Goal: Transaction & Acquisition: Purchase product/service

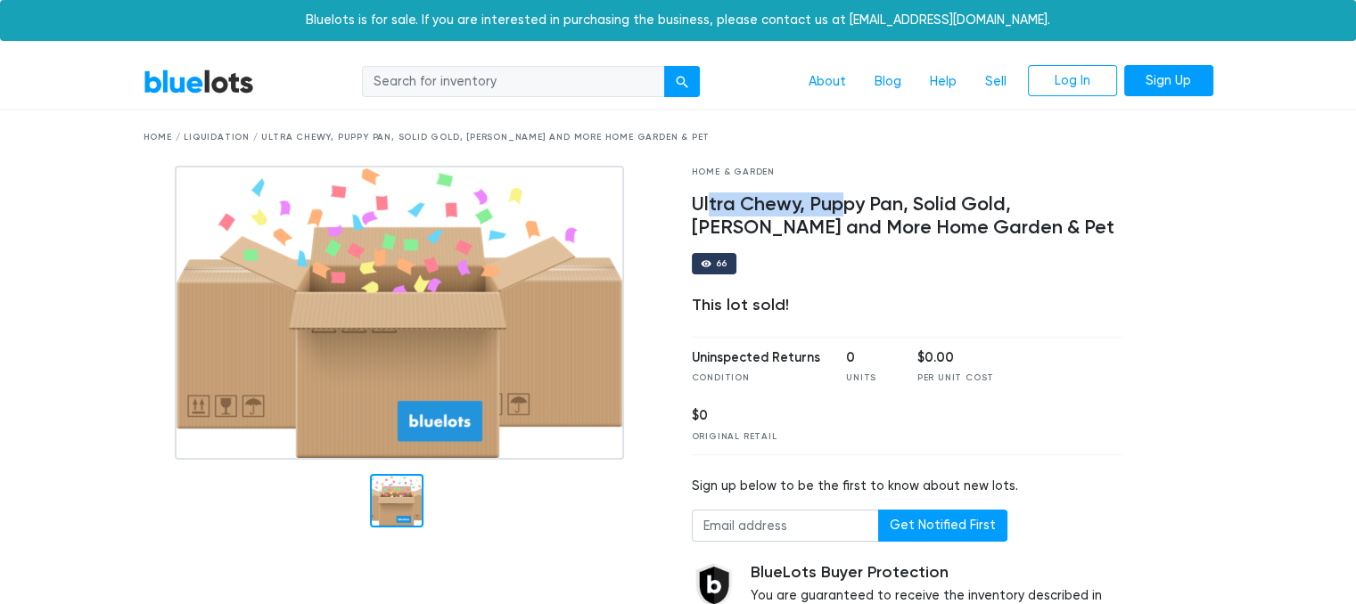
drag, startPoint x: 784, startPoint y: 209, endPoint x: 861, endPoint y: 201, distance: 77.1
click at [848, 202] on h4 "Ultra Chewy, Puppy Pan, Solid Gold, Shapley's and More Home Garden & Pet" at bounding box center [907, 216] width 431 height 46
click at [895, 201] on h4 "Ultra Chewy, Puppy Pan, Solid Gold, Shapley's and More Home Garden & Pet" at bounding box center [907, 216] width 431 height 46
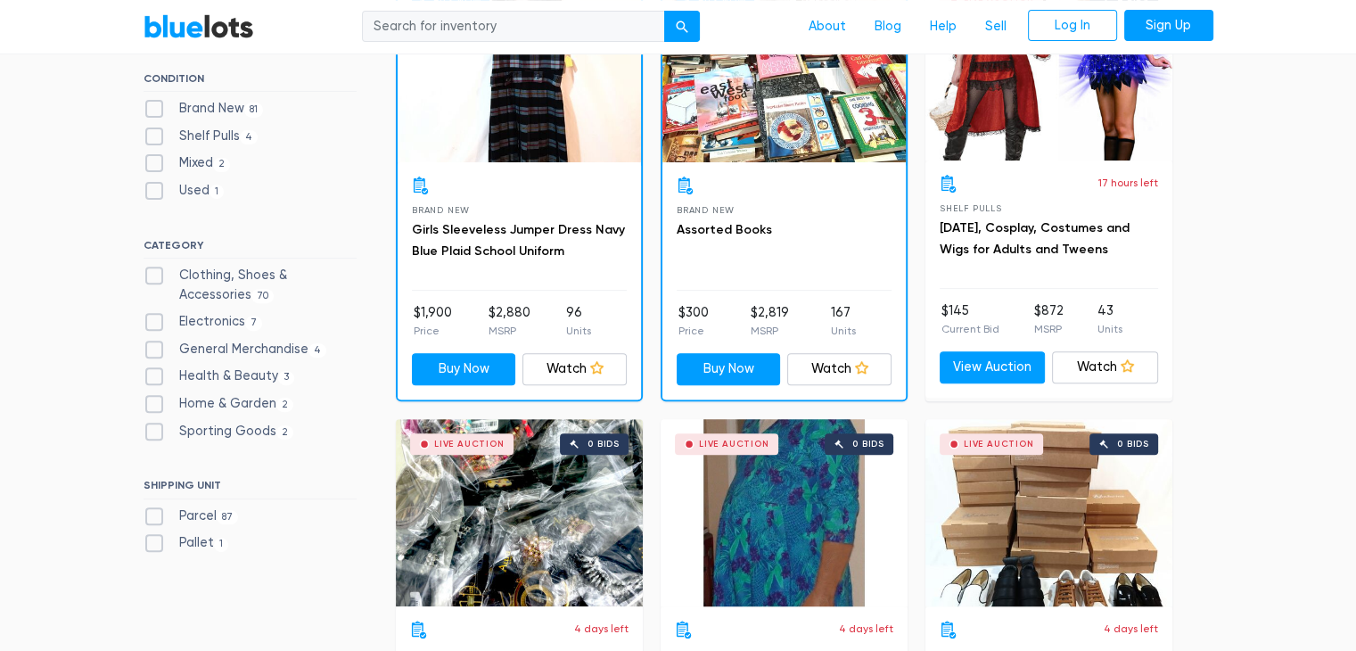
scroll to position [446, 0]
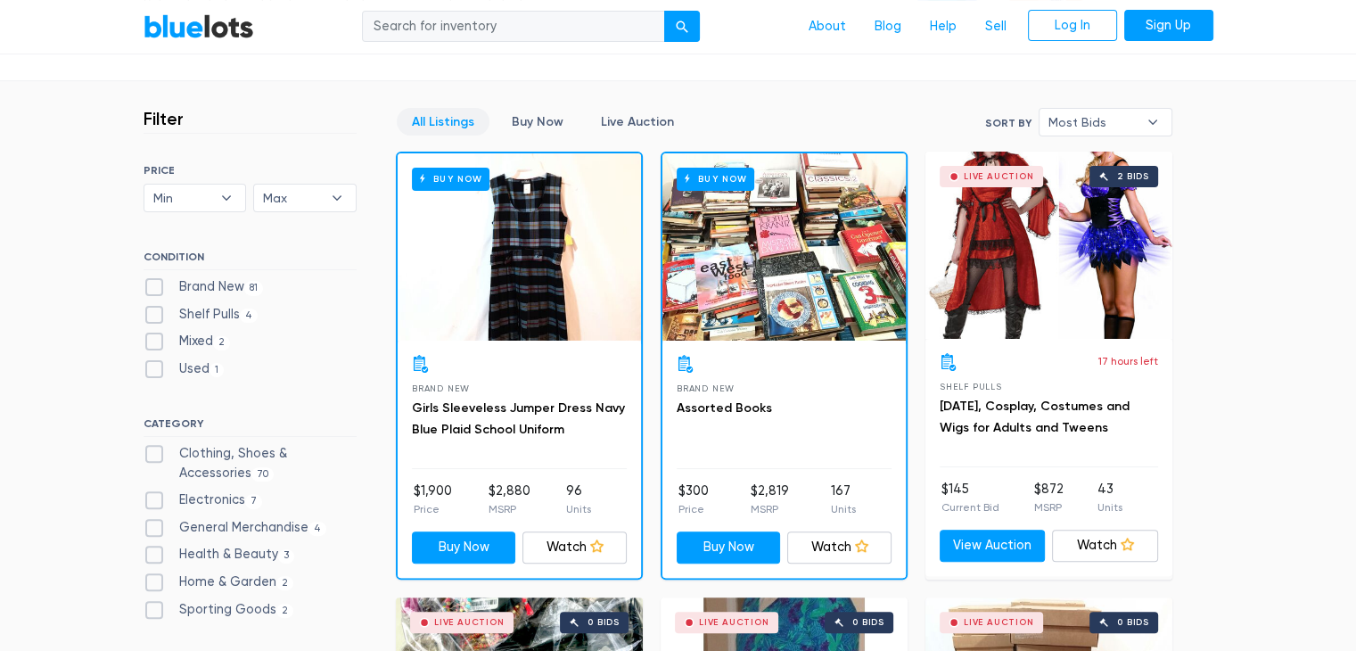
click at [160, 283] on label "Brand New 81" at bounding box center [204, 287] width 120 height 20
click at [155, 283] on New"] "Brand New 81" at bounding box center [150, 283] width 12 height 12
checkbox New"] "true"
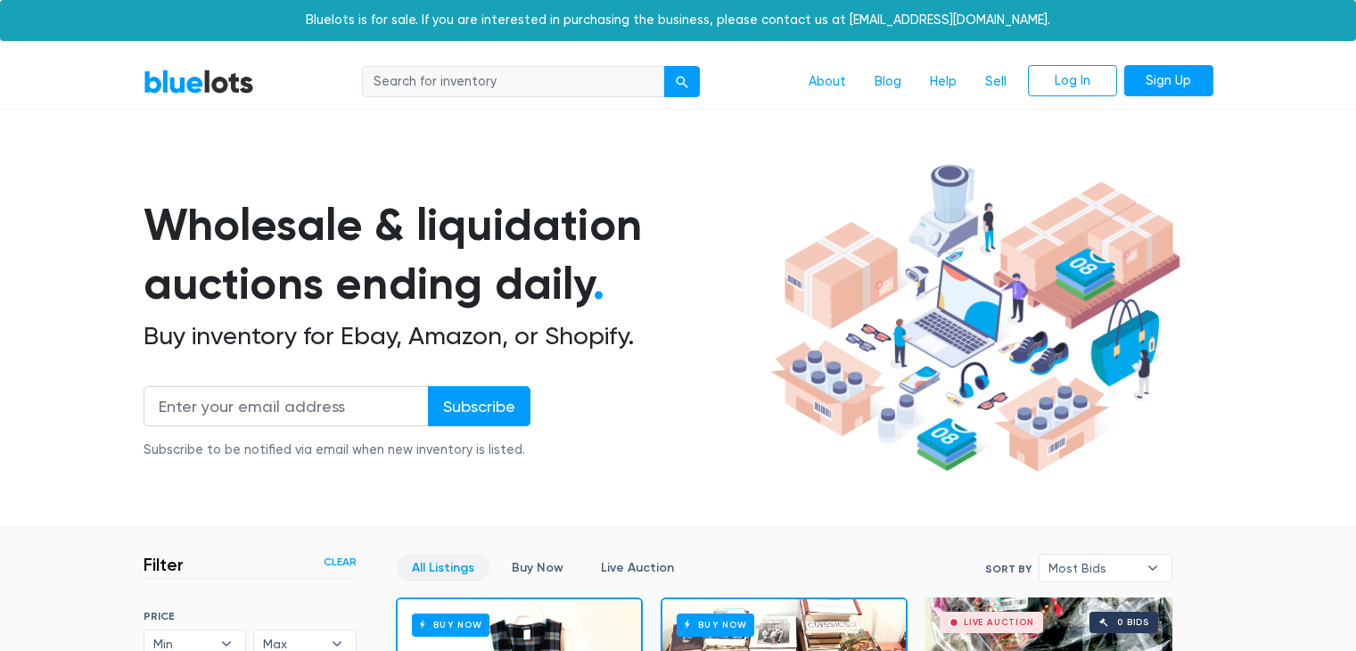
scroll to position [480, 0]
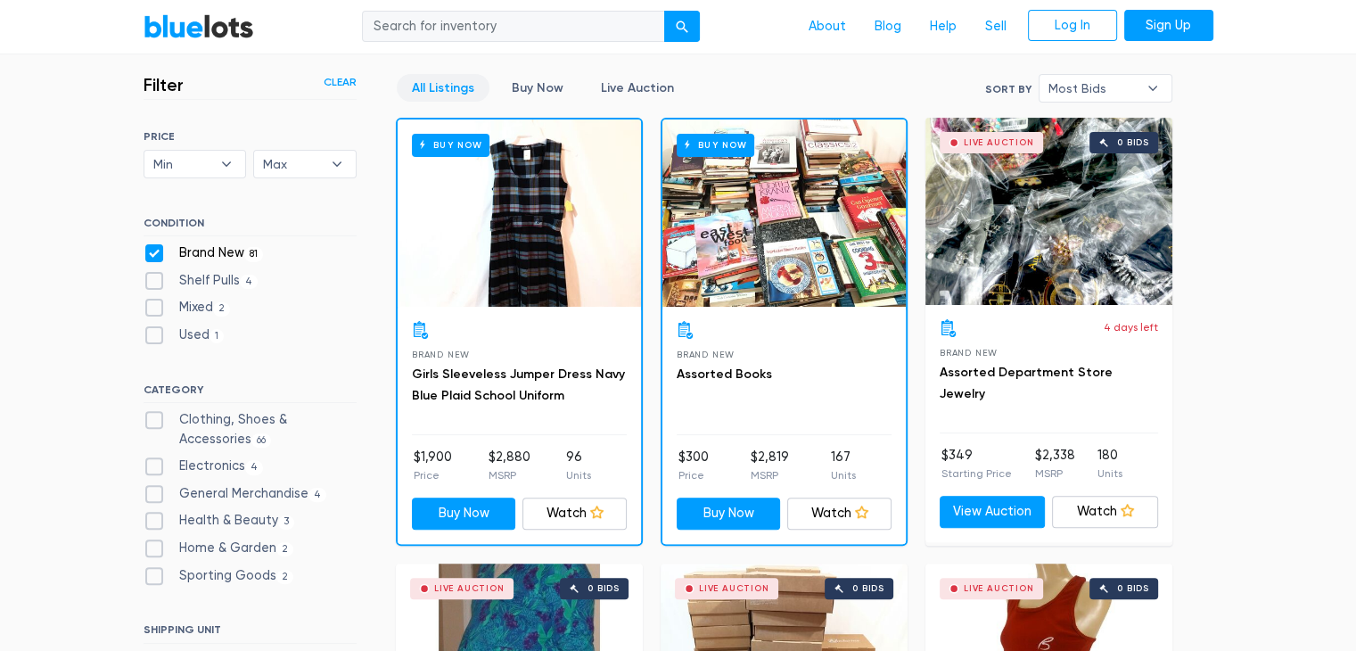
click at [200, 524] on label "Health & Beauty 3" at bounding box center [220, 521] width 152 height 20
click at [155, 522] on Beauty"] "Health & Beauty 3" at bounding box center [150, 517] width 12 height 12
checkbox Beauty"] "true"
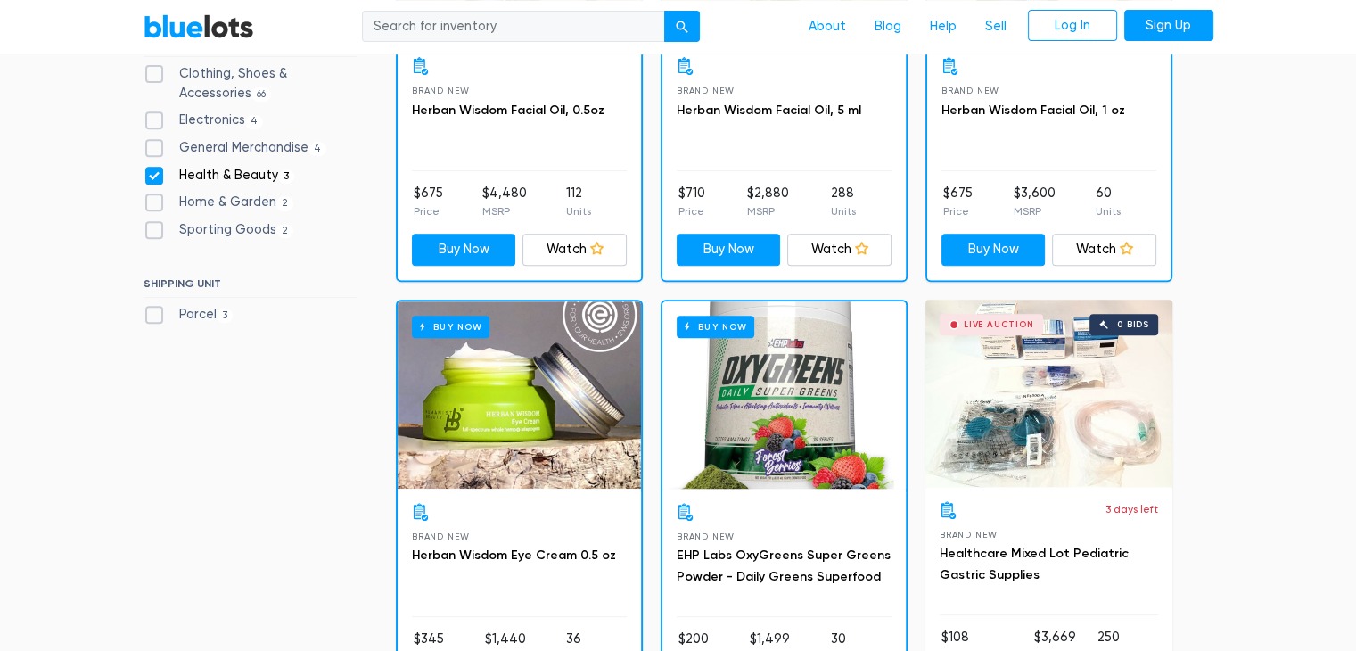
scroll to position [842, 0]
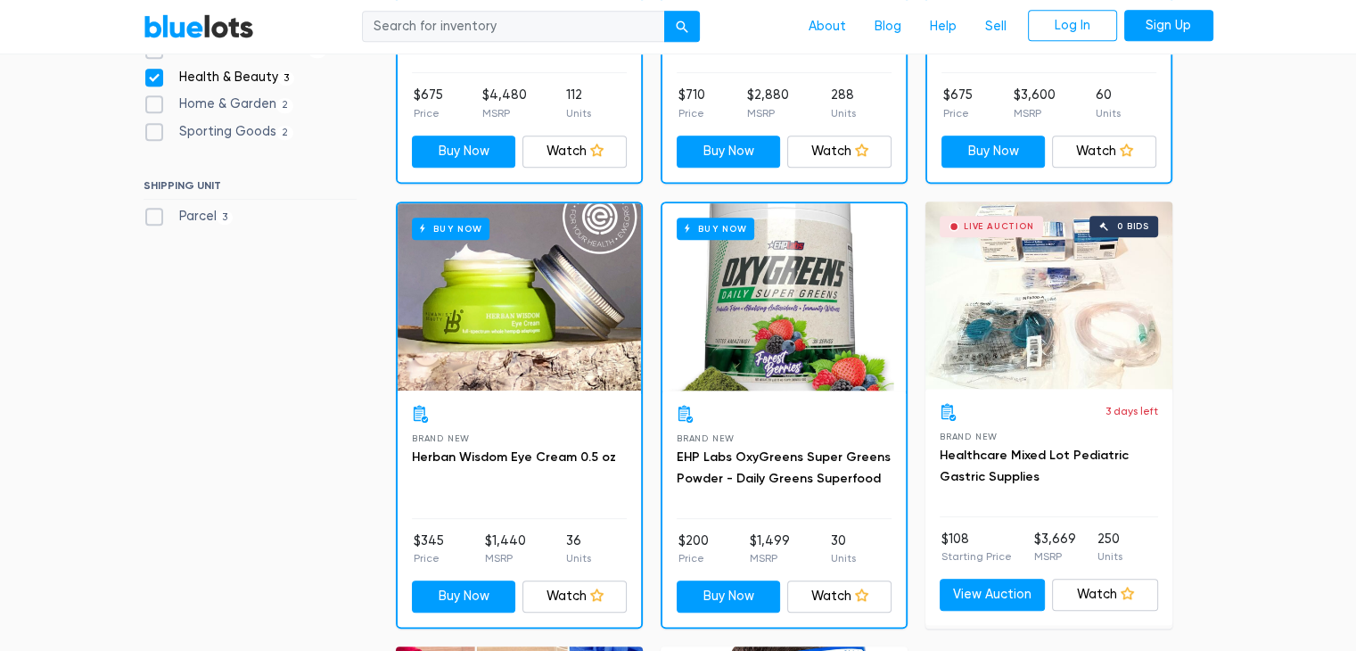
click at [790, 343] on div "Buy Now" at bounding box center [783, 296] width 243 height 187
click at [289, 326] on div "Filter Filter & Sort Clear SORT BY Most Bids Ending Soonest Newly Listed Lowest…" at bounding box center [678, 377] width 1096 height 1384
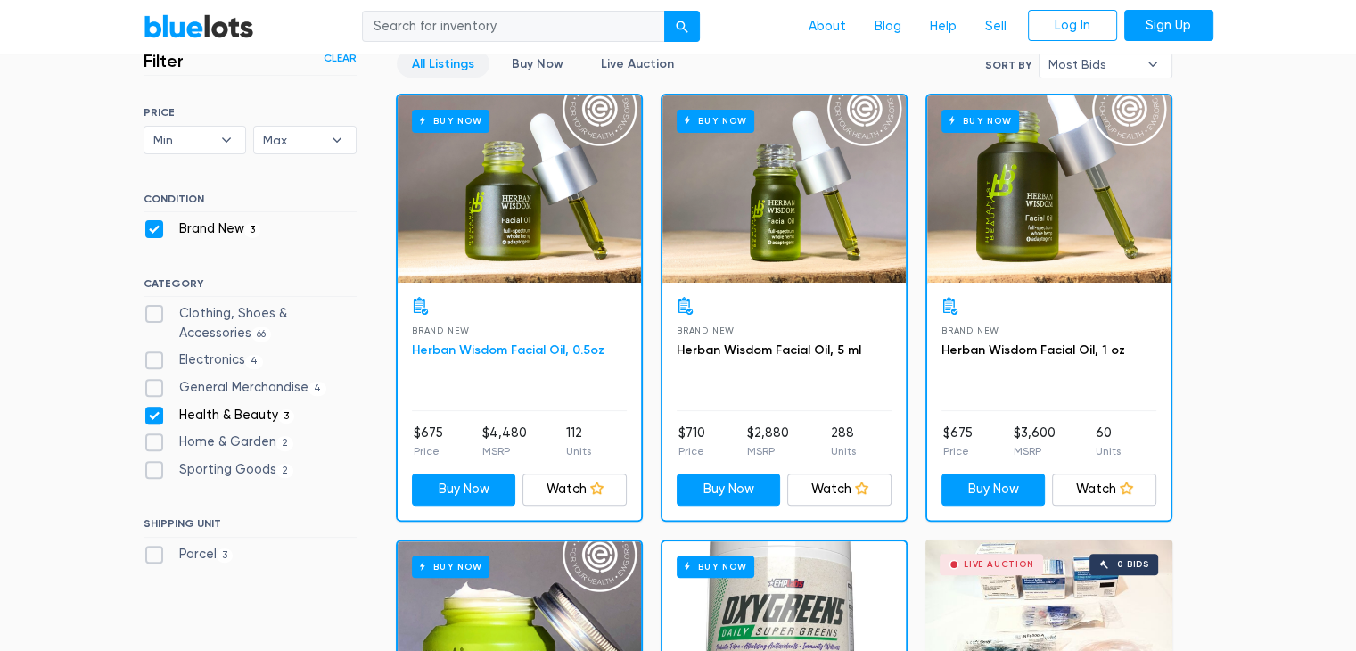
scroll to position [535, 0]
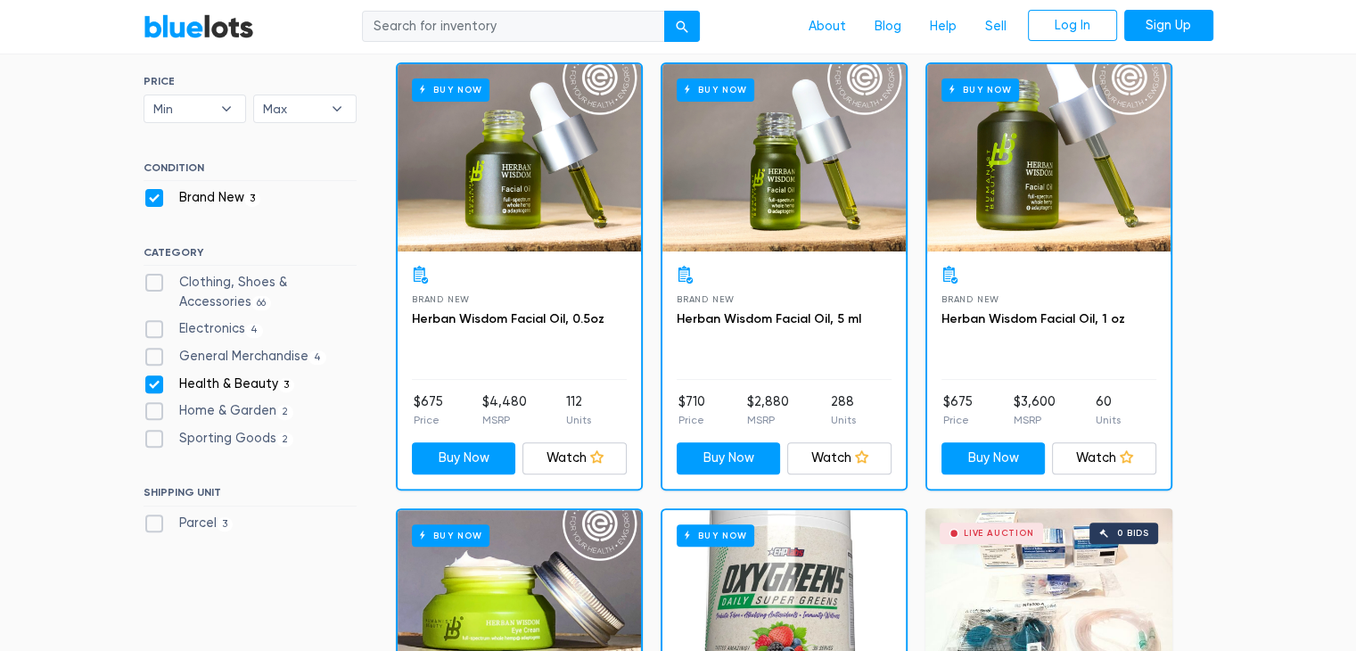
click at [157, 407] on label "Home & Garden 2" at bounding box center [219, 411] width 151 height 20
click at [155, 407] on Garden"] "Home & Garden 2" at bounding box center [150, 407] width 12 height 12
checkbox Garden"] "true"
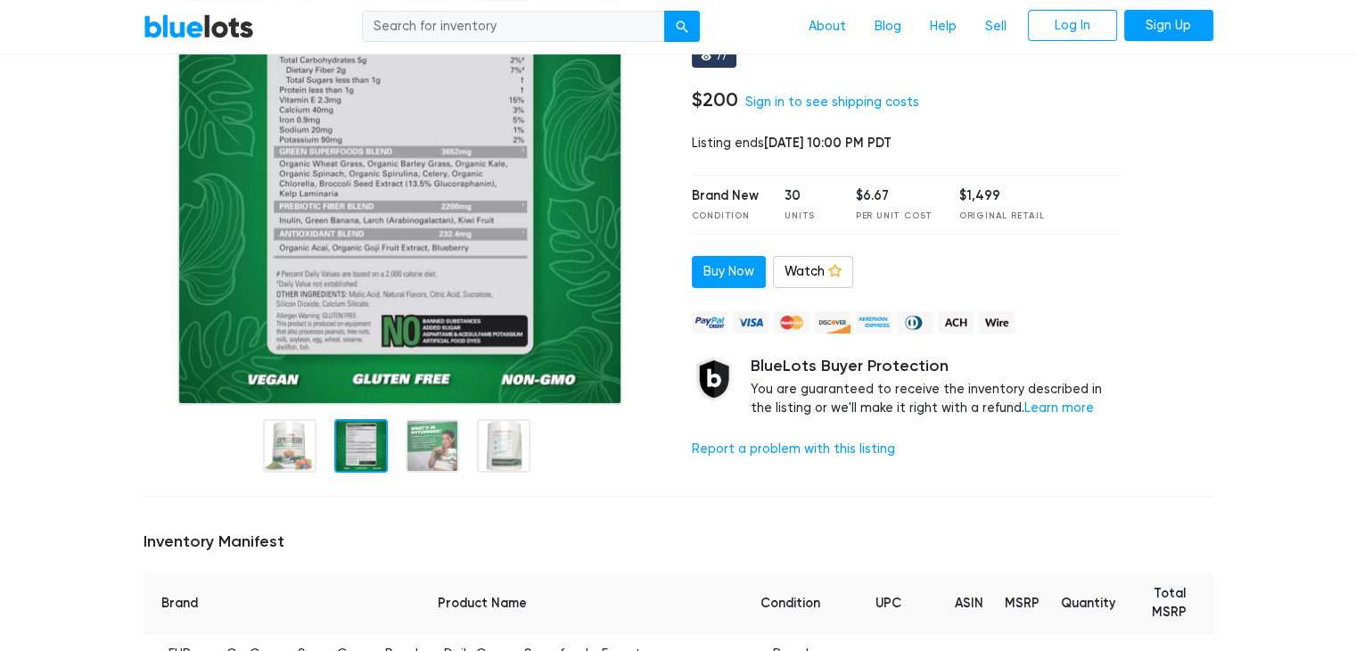
scroll to position [89, 0]
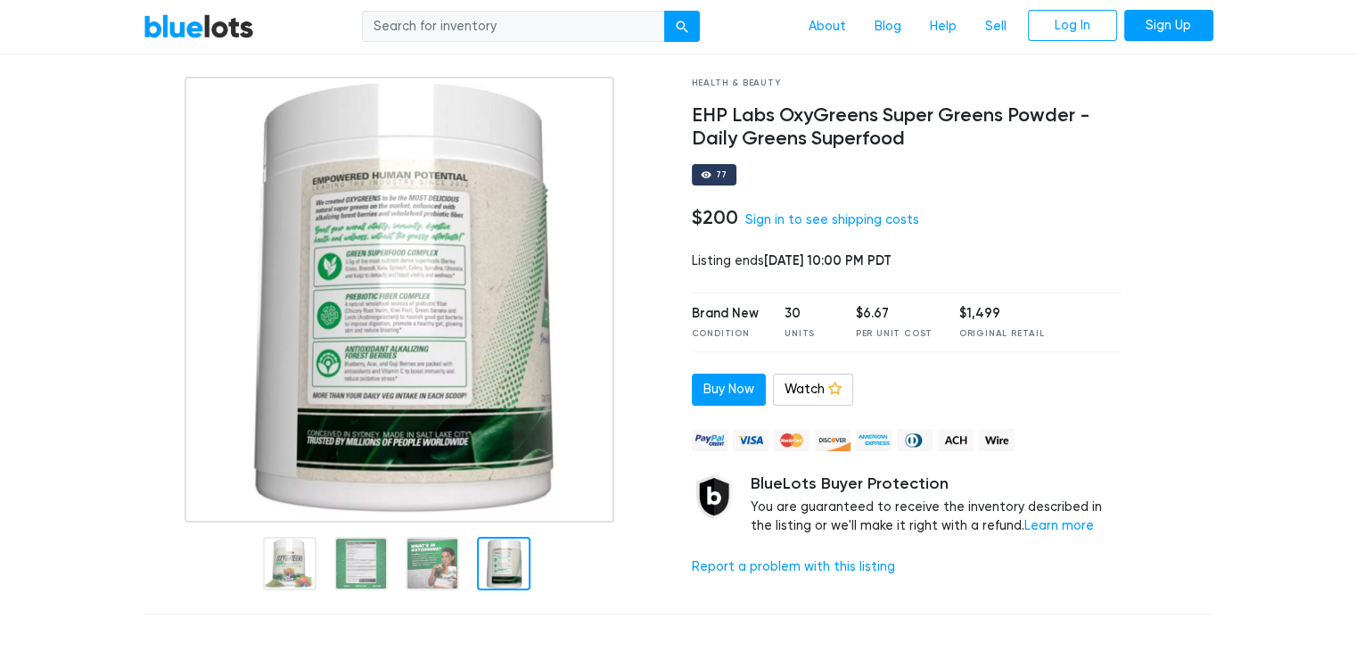
click at [921, 158] on div "Health & Beauty EHP Labs OxyGreens Super Greens Powder - Daily Greens Superfood…" at bounding box center [906, 338] width 457 height 523
click at [801, 222] on link "Sign in to see shipping costs" at bounding box center [832, 219] width 174 height 15
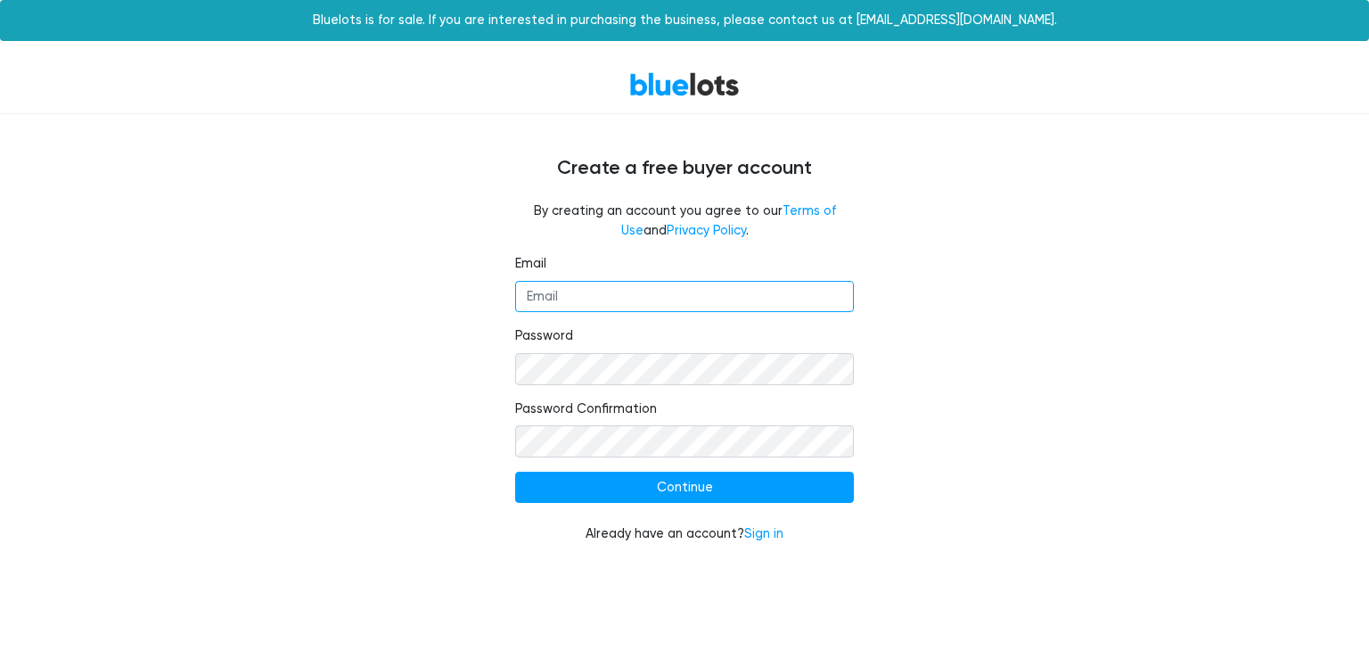
click at [646, 294] on input "Email" at bounding box center [684, 297] width 339 height 32
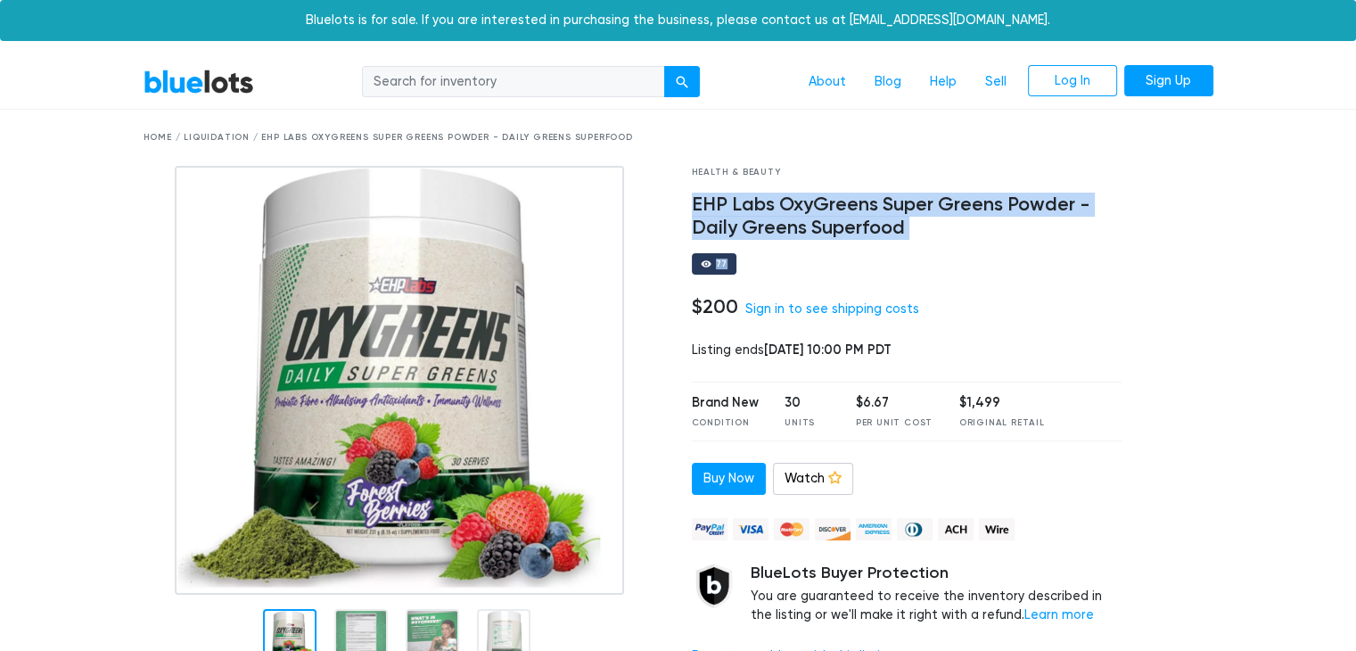
drag, startPoint x: 690, startPoint y: 203, endPoint x: 932, endPoint y: 254, distance: 247.7
click at [932, 254] on div "Health & Beauty EHP Labs OxyGreens Super Greens Powder - Daily Greens Superfood…" at bounding box center [906, 423] width 457 height 514
copy div "EHP Labs OxyGreens Super Greens Powder - Daily Greens Superfood 77"
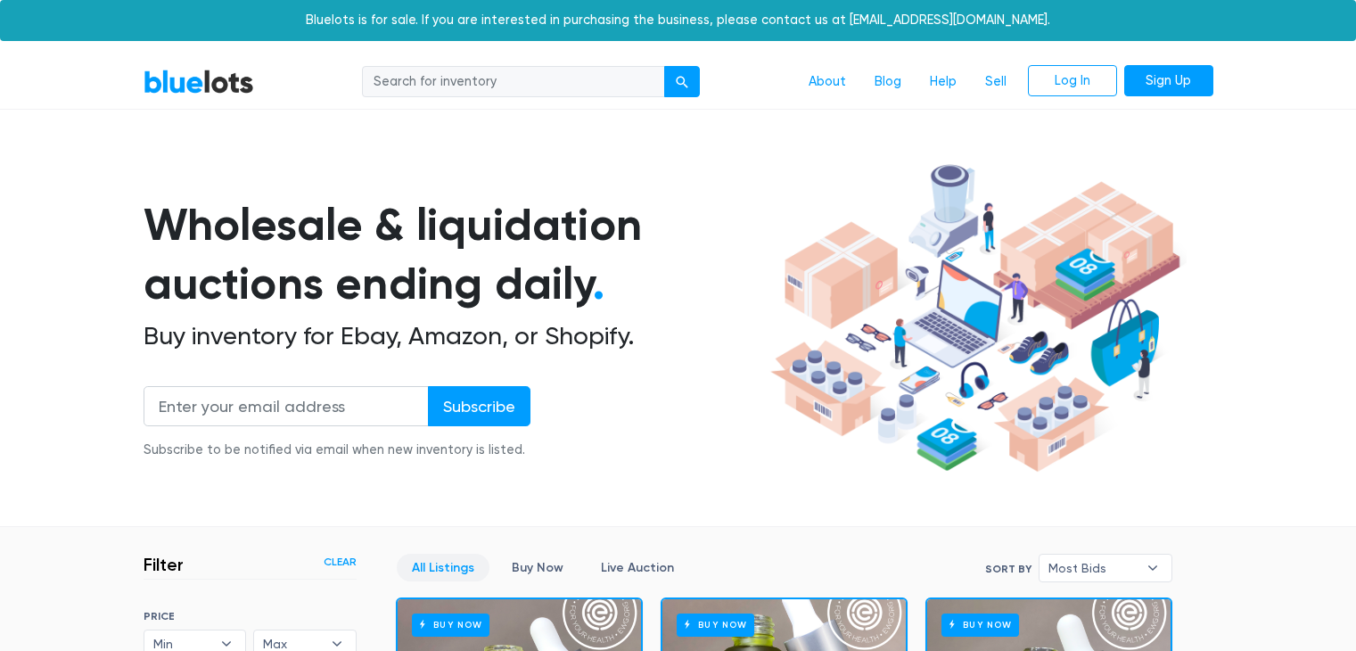
scroll to position [480, 0]
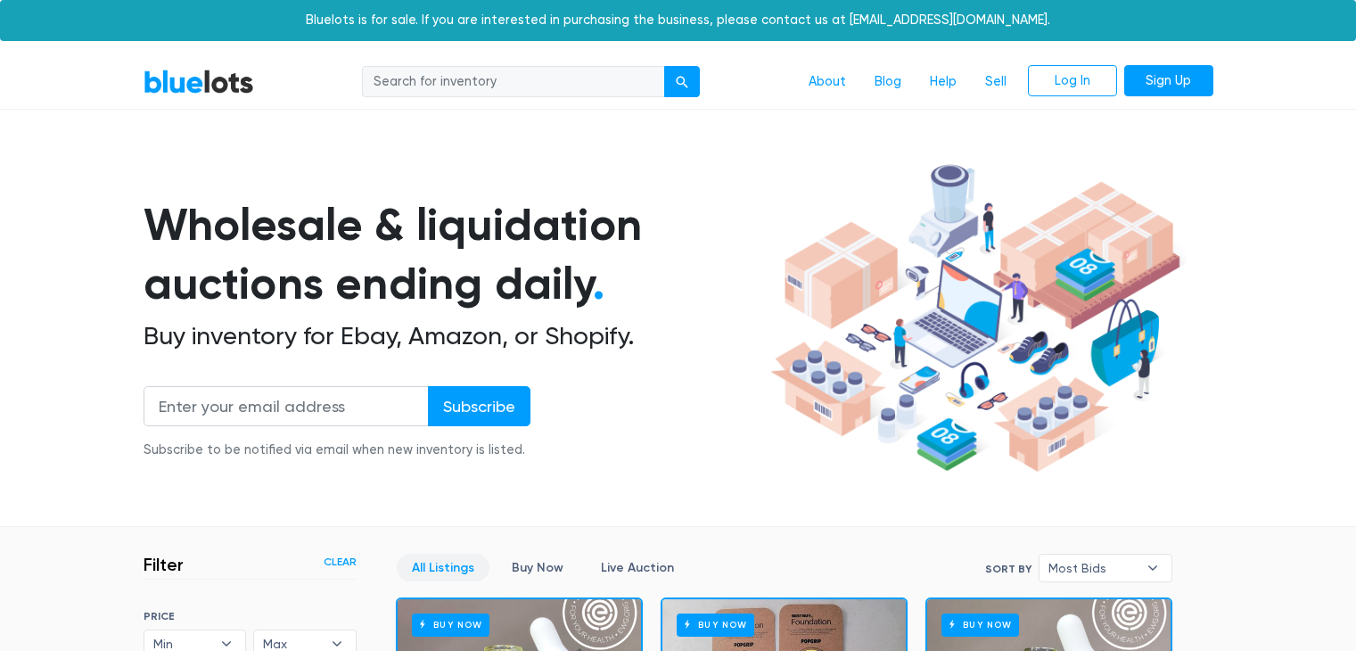
scroll to position [480, 0]
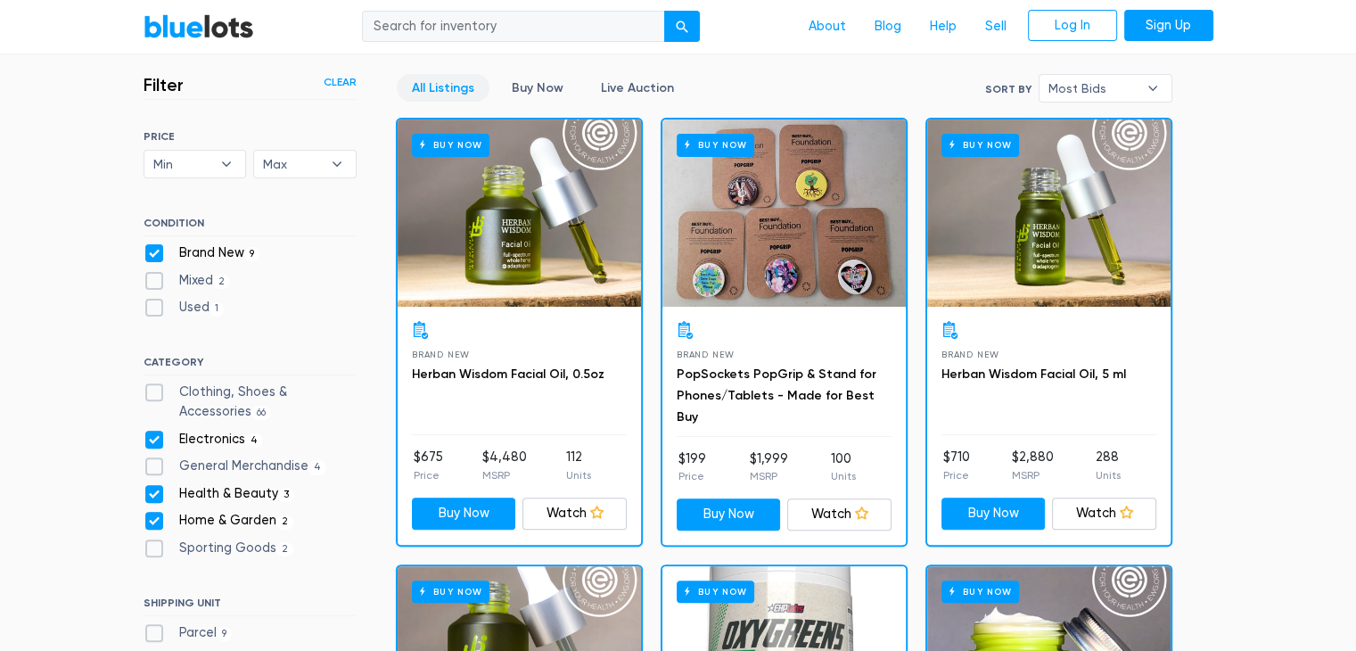
click at [152, 431] on label "Electronics 4" at bounding box center [204, 440] width 120 height 20
click at [152, 431] on input "Electronics 4" at bounding box center [150, 436] width 12 height 12
checkbox input "false"
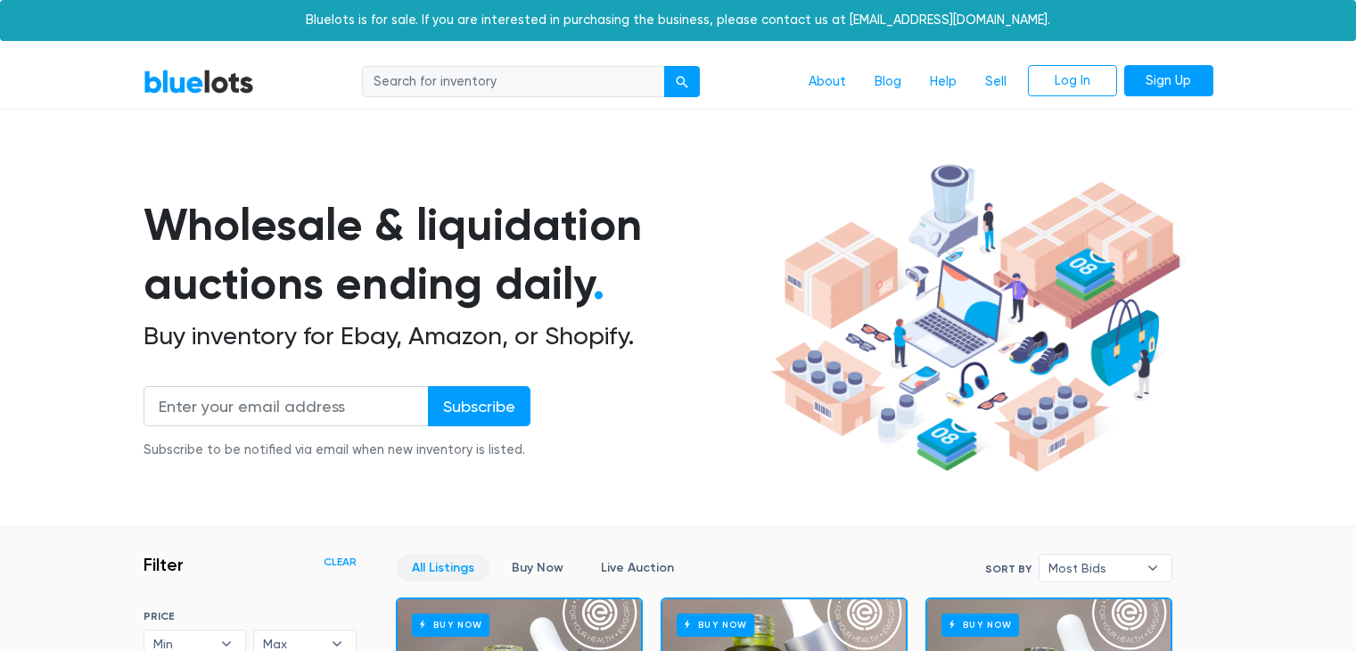
scroll to position [480, 0]
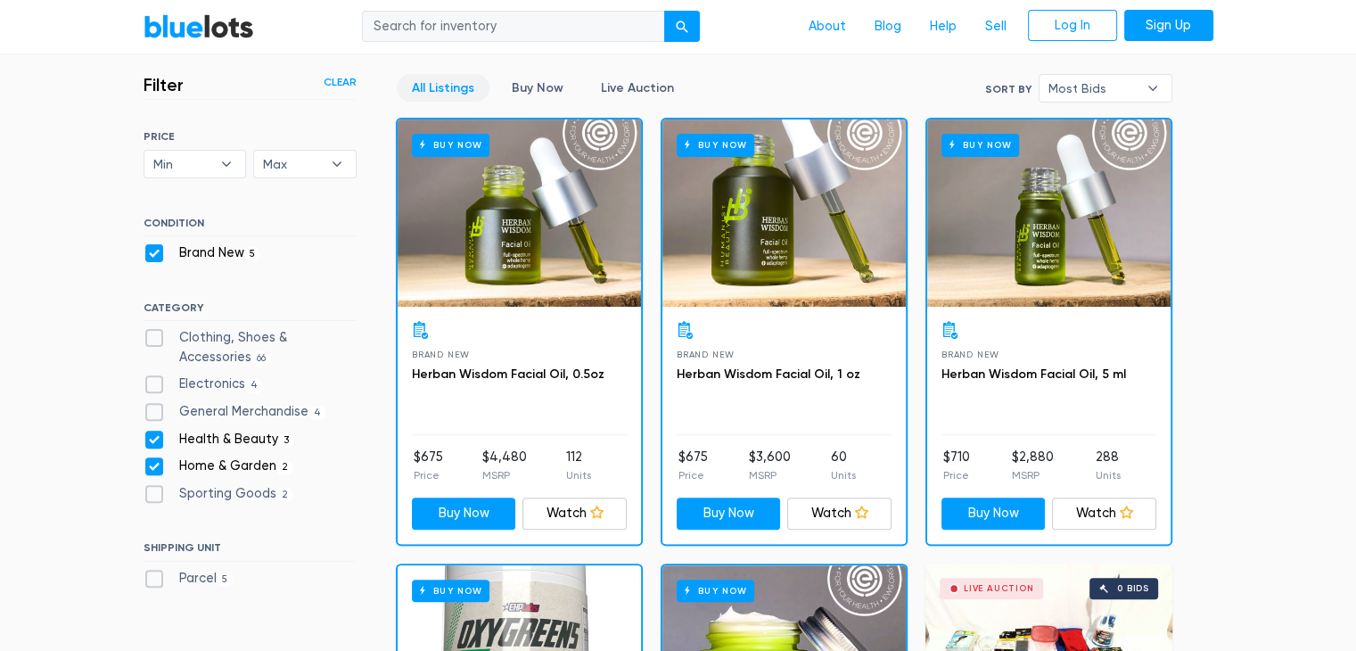
click at [156, 436] on label "Health & Beauty 3" at bounding box center [220, 440] width 152 height 20
click at [155, 436] on Beauty"] "Health & Beauty 3" at bounding box center [150, 436] width 12 height 12
checkbox Beauty"] "false"
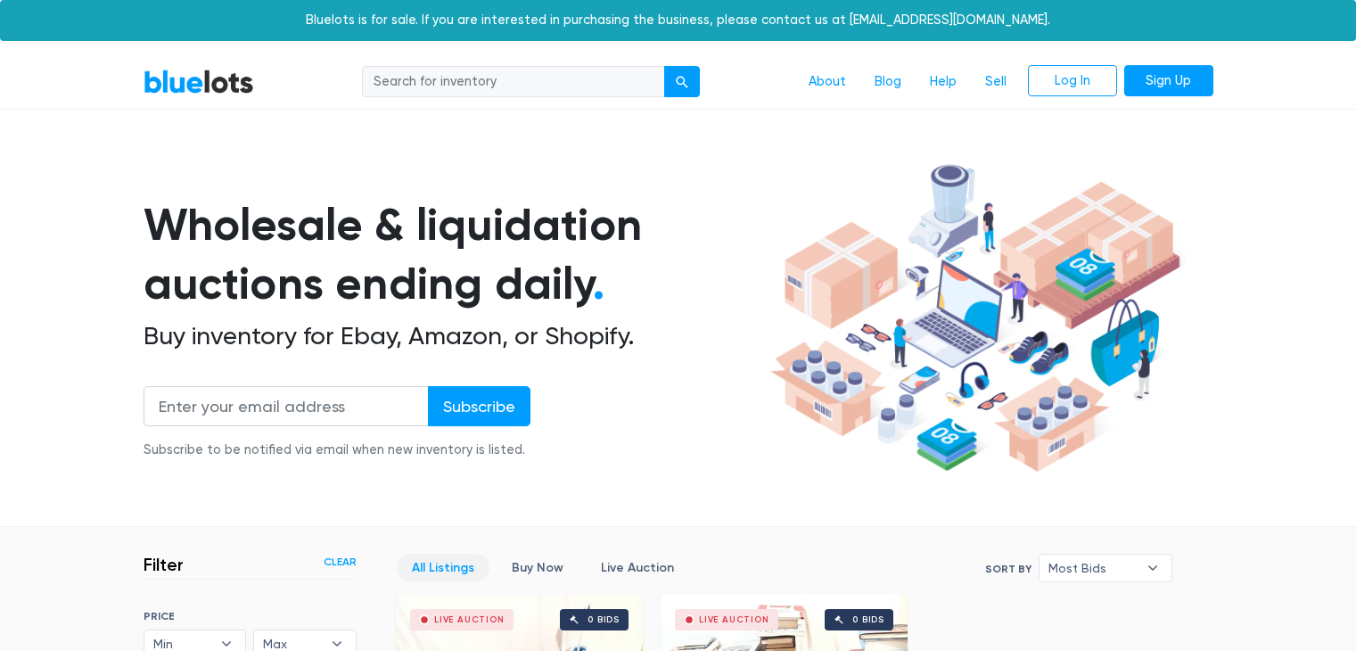
scroll to position [480, 0]
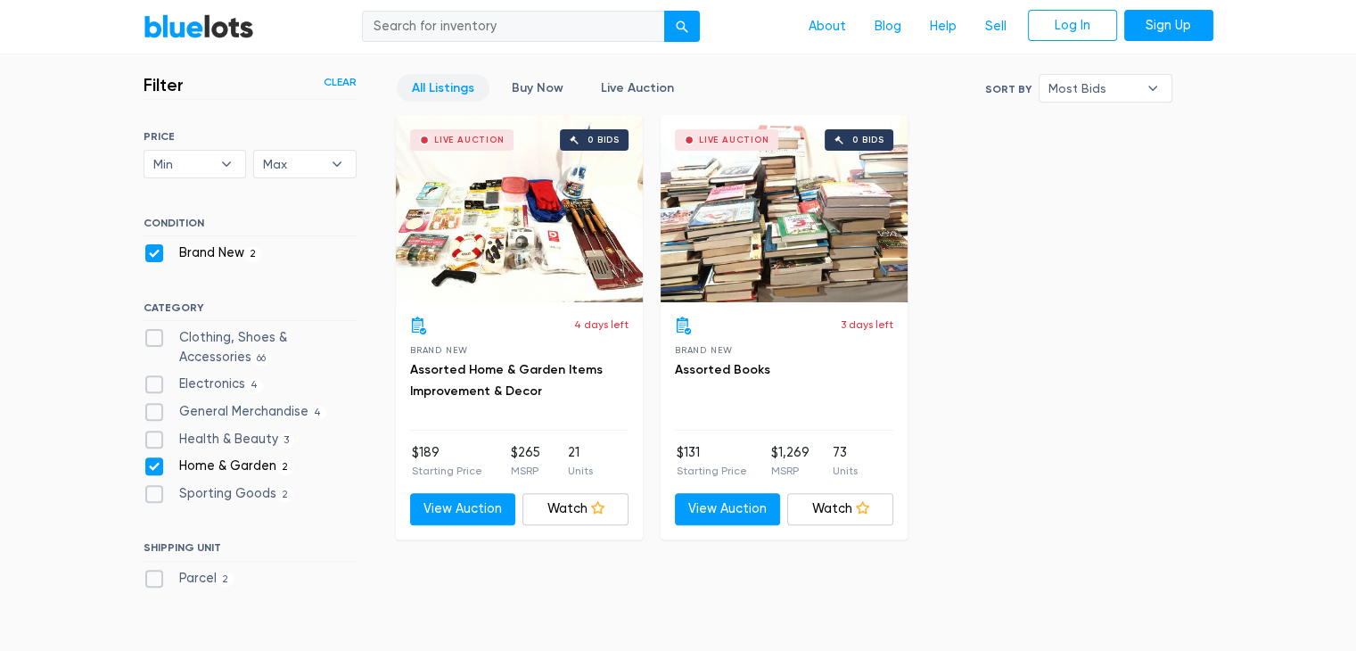
click at [157, 497] on label "Sporting Goods 2" at bounding box center [219, 494] width 151 height 20
click at [155, 496] on Goods"] "Sporting Goods 2" at bounding box center [150, 490] width 12 height 12
checkbox Goods"] "true"
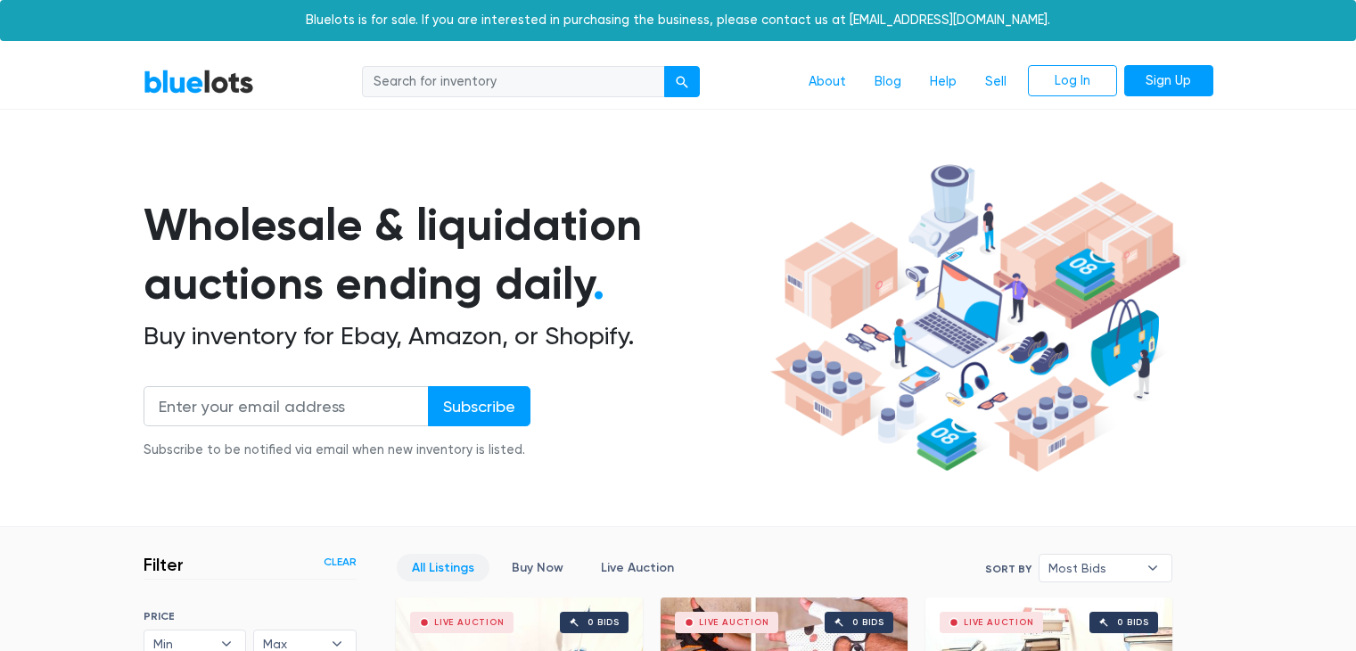
scroll to position [480, 0]
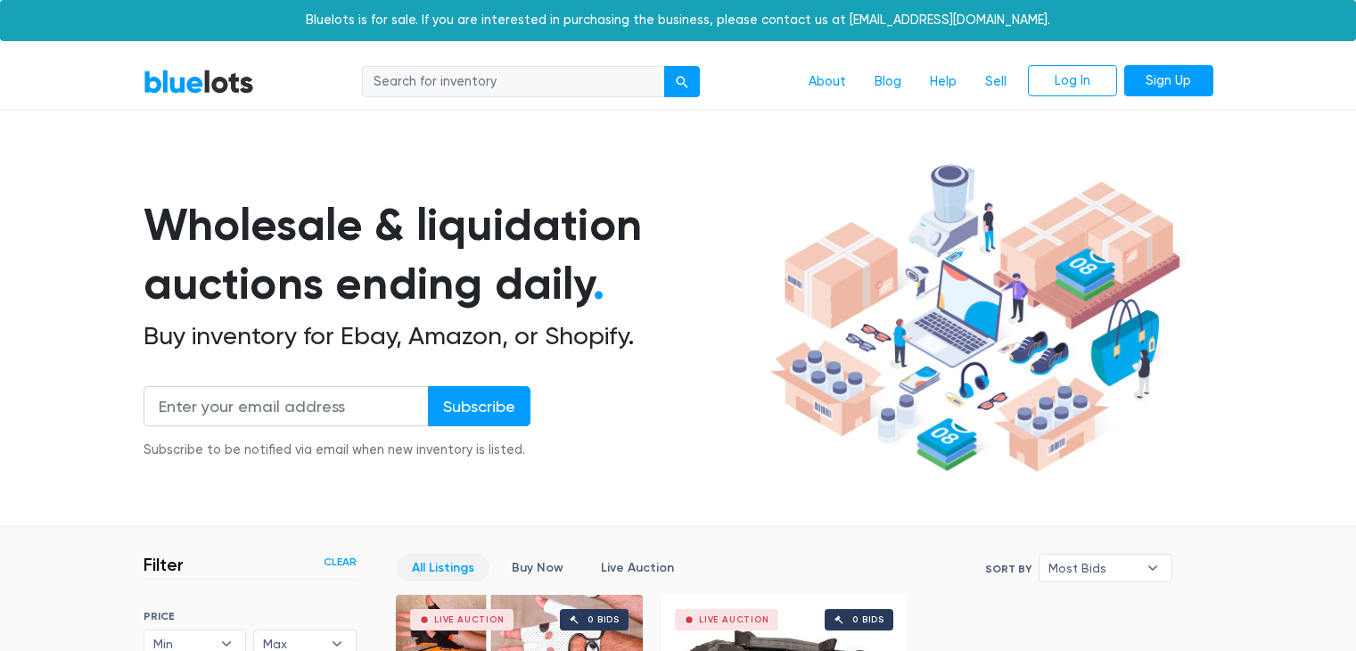
scroll to position [480, 0]
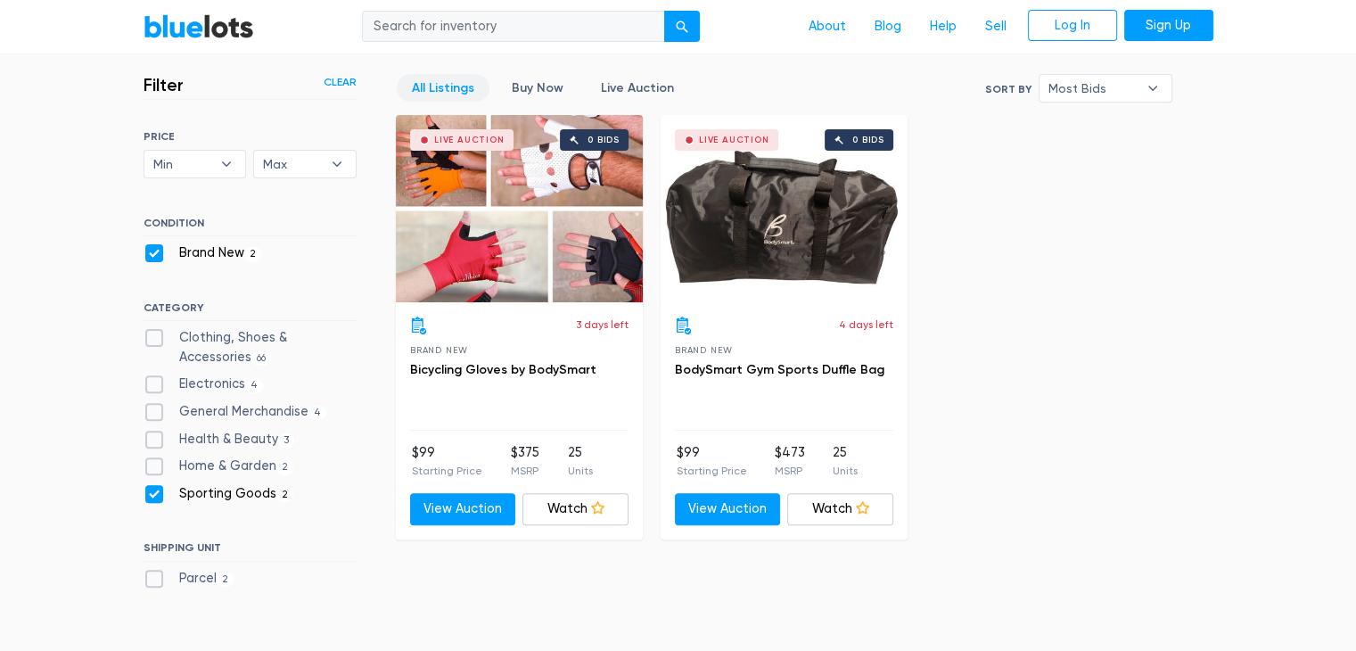
click at [155, 413] on label "General Merchandise 4" at bounding box center [236, 412] width 184 height 20
click at [155, 413] on Merchandise"] "General Merchandise 4" at bounding box center [150, 408] width 12 height 12
checkbox Merchandise"] "true"
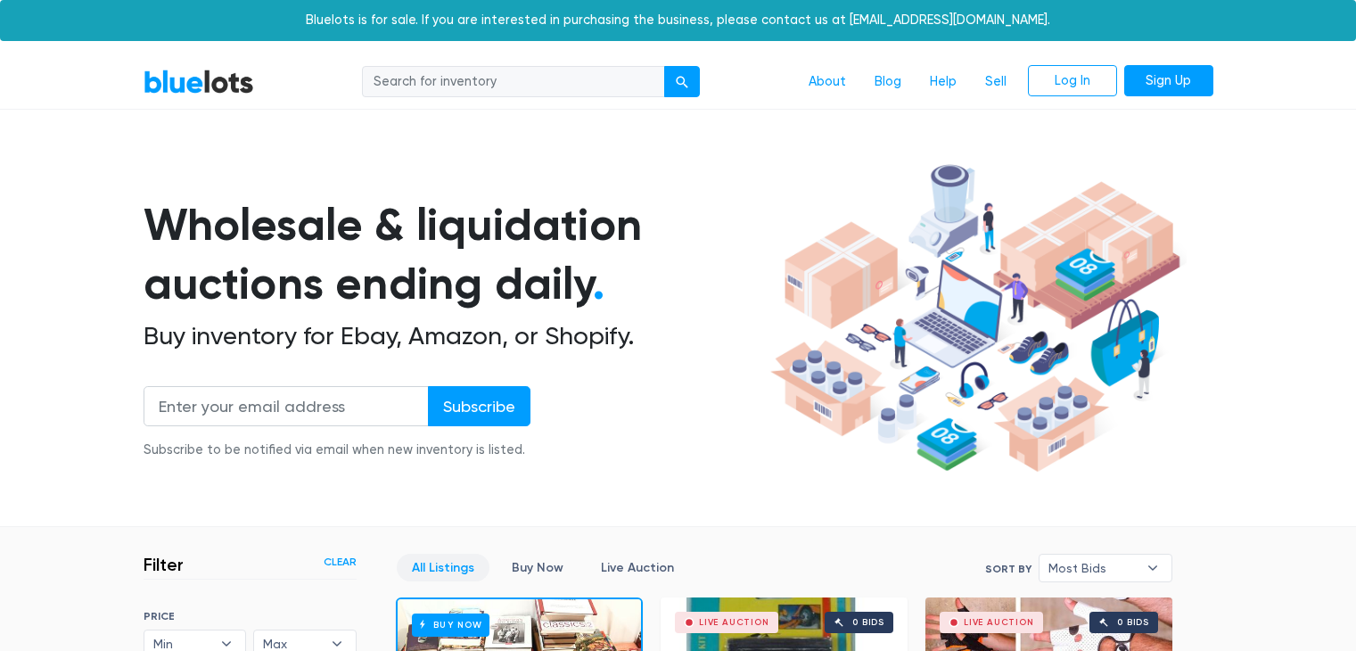
scroll to position [480, 0]
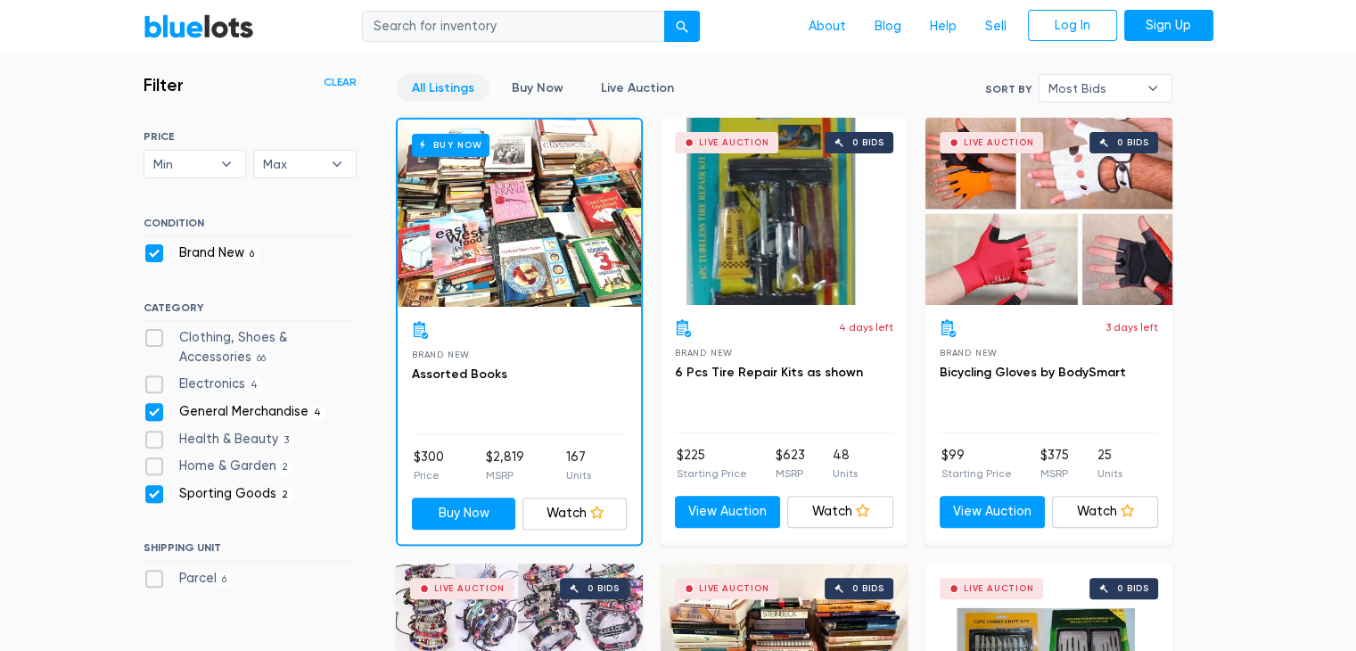
click at [159, 486] on label "Sporting Goods 2" at bounding box center [219, 494] width 151 height 20
click at [155, 486] on Goods"] "Sporting Goods 2" at bounding box center [150, 490] width 12 height 12
checkbox Goods"] "false"
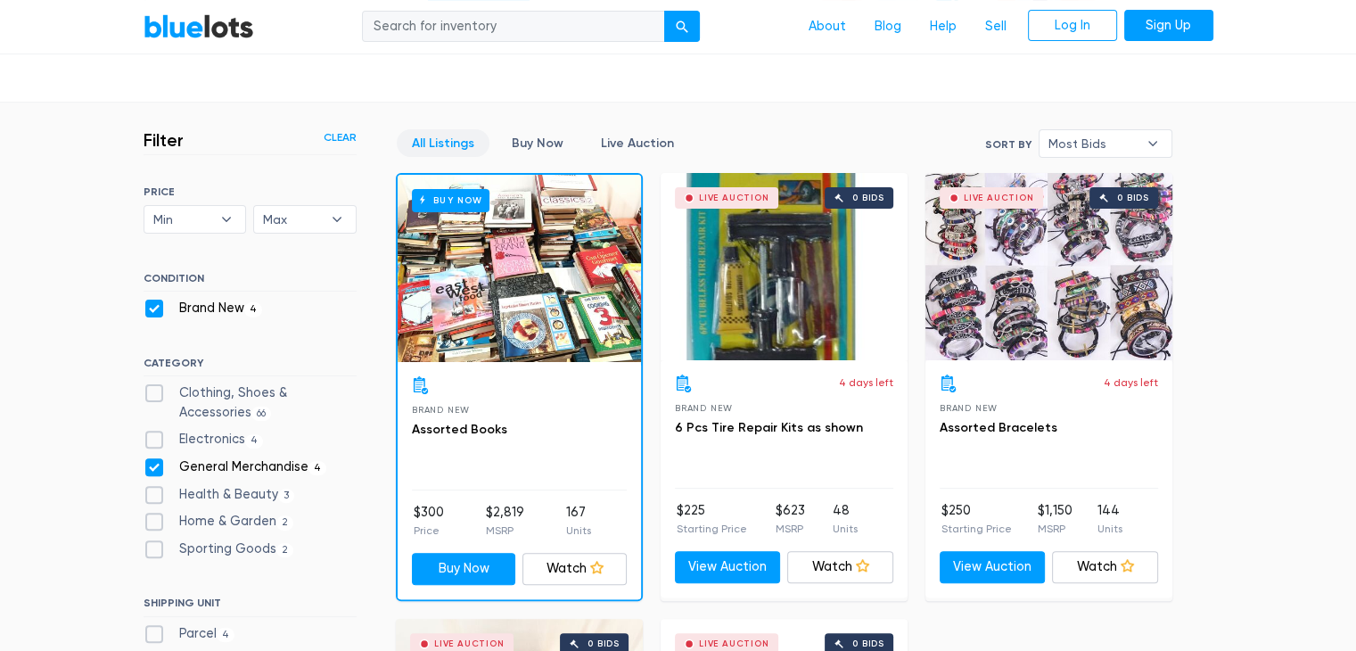
scroll to position [569, 0]
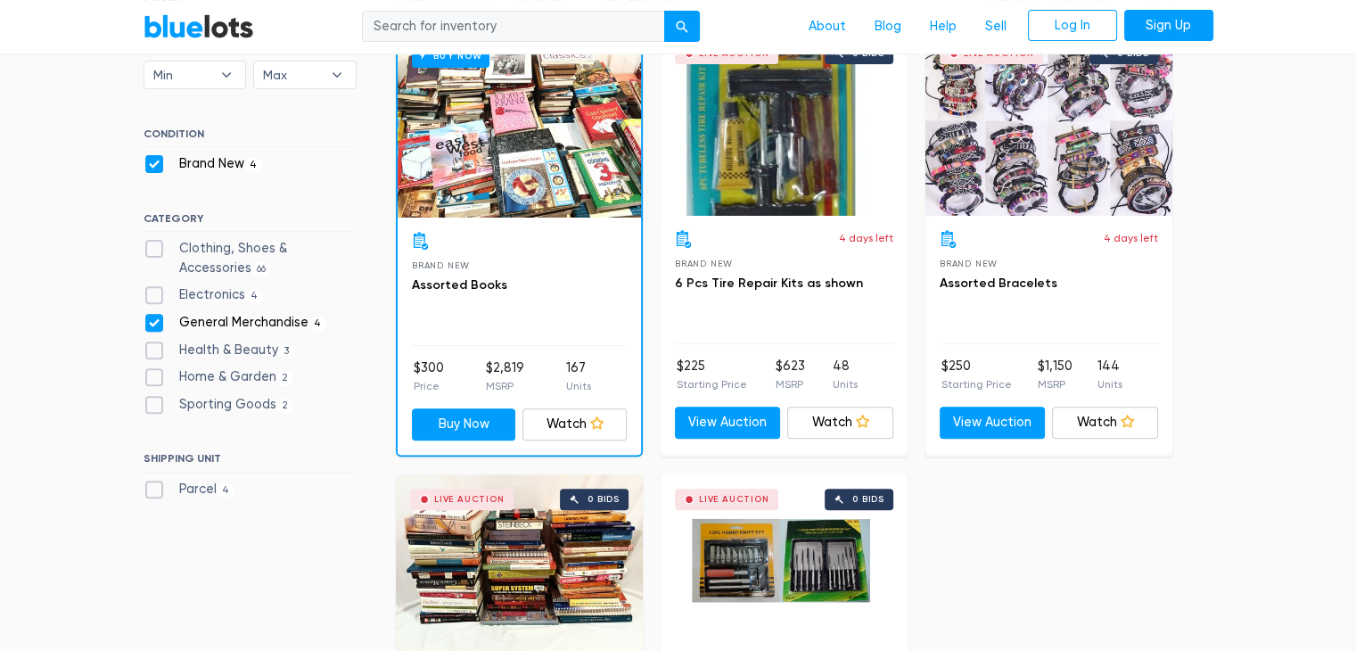
click at [160, 251] on label "Clothing, Shoes & Accessories 66" at bounding box center [250, 258] width 213 height 38
click at [155, 250] on Accessories"] "Clothing, Shoes & Accessories 66" at bounding box center [150, 245] width 12 height 12
checkbox Accessories"] "true"
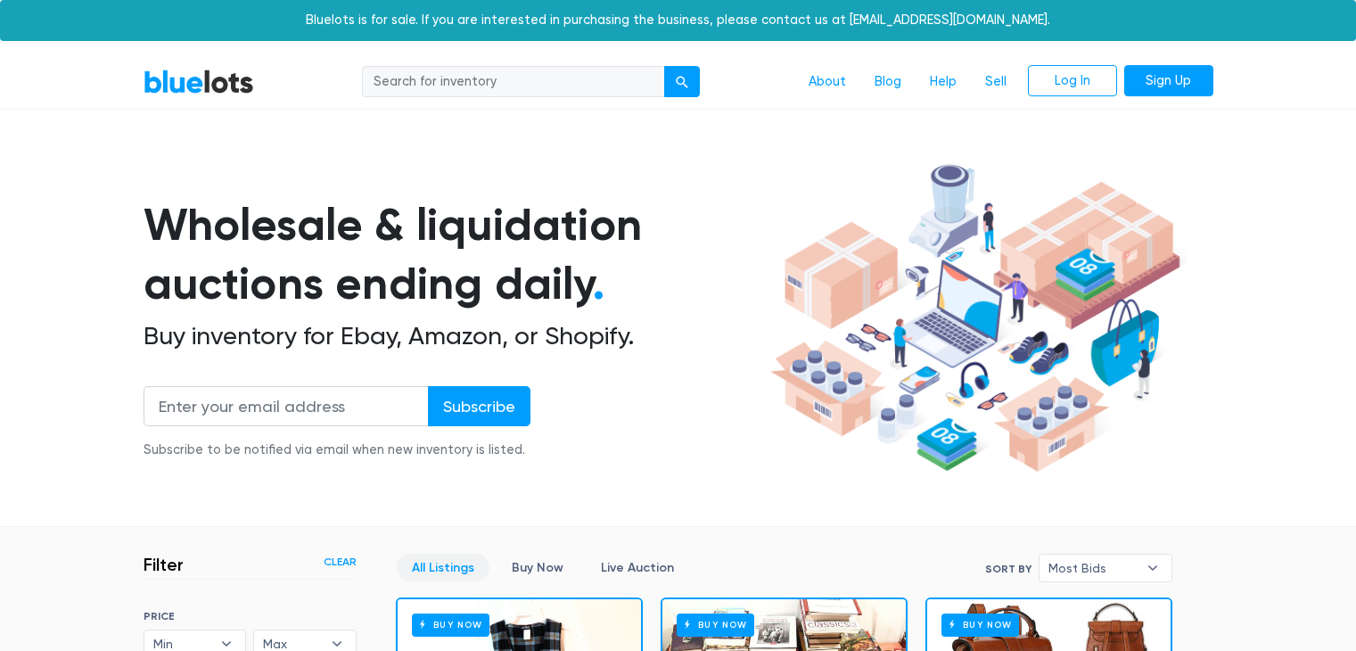
scroll to position [480, 0]
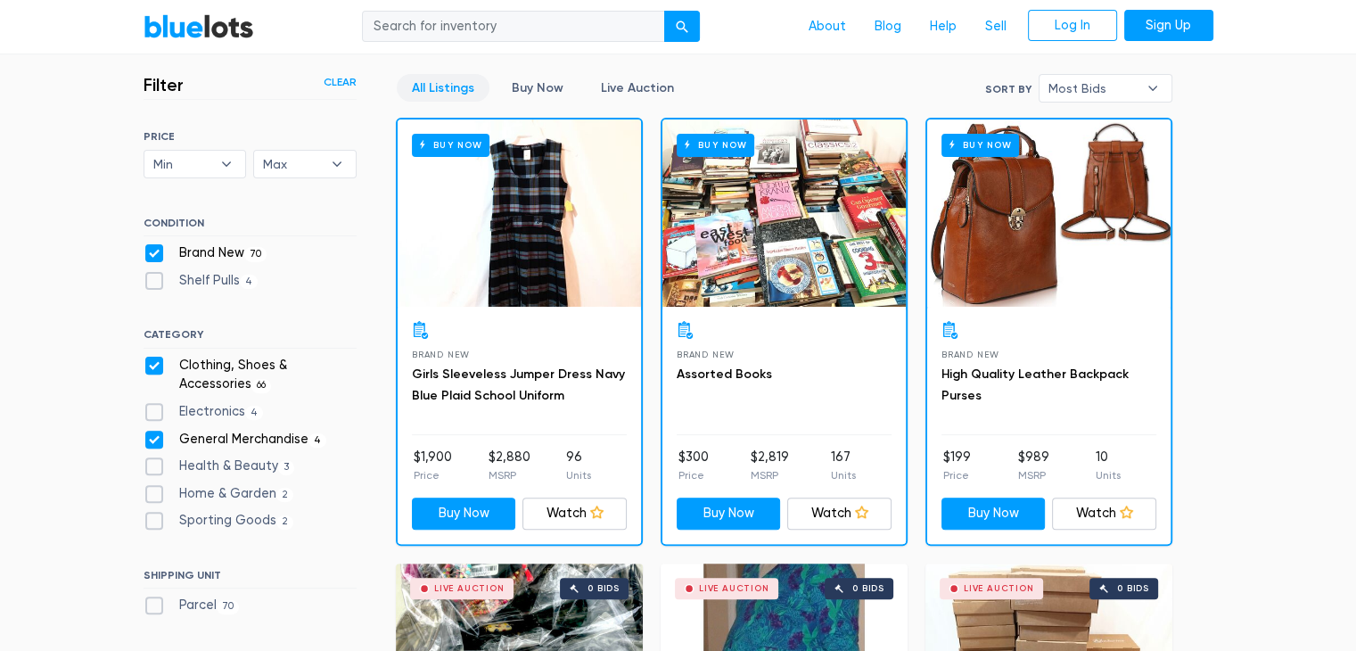
click at [149, 432] on label "General Merchandise 4" at bounding box center [236, 440] width 184 height 20
click at [149, 432] on Merchandise"] "General Merchandise 4" at bounding box center [150, 436] width 12 height 12
checkbox Merchandise"] "false"
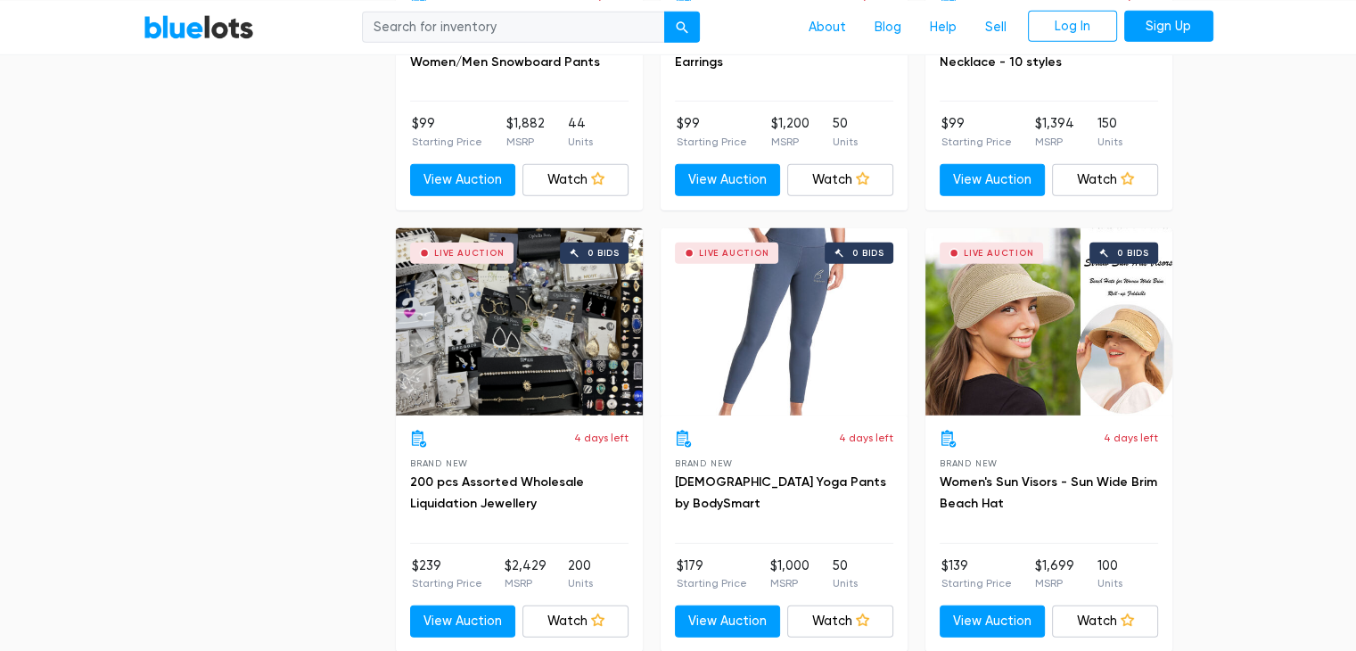
scroll to position [5293, 0]
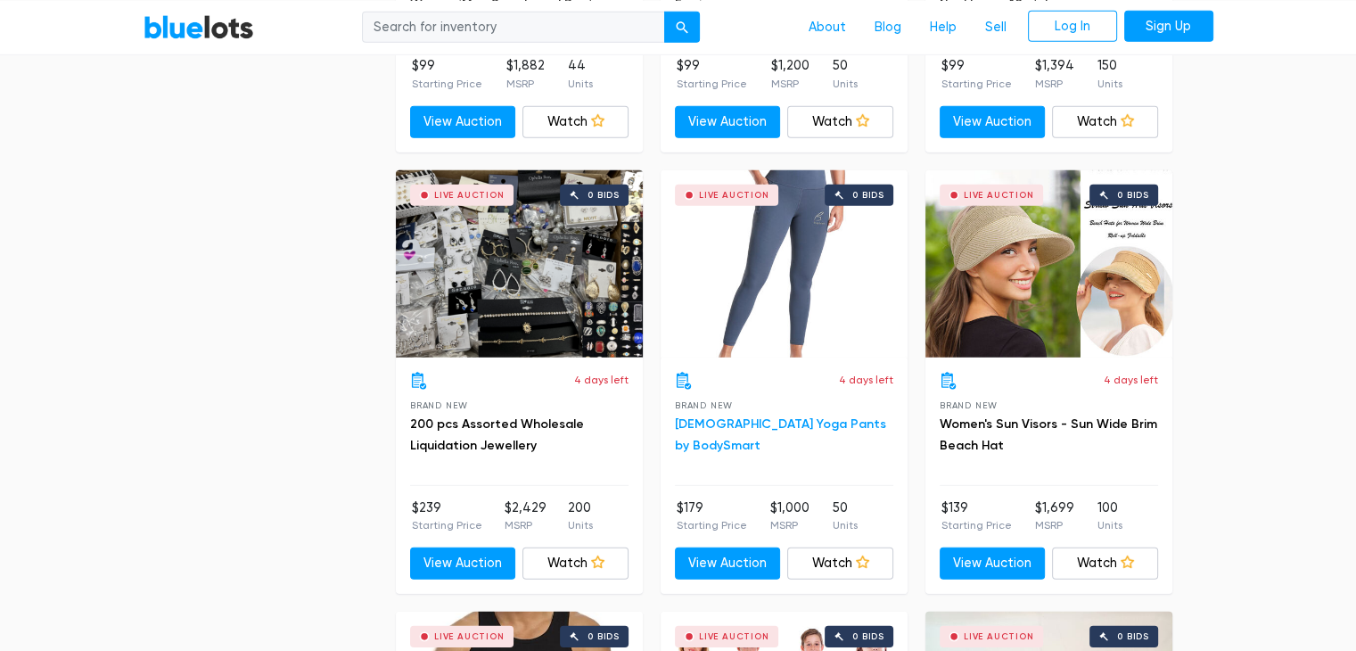
click at [801, 419] on link "[DEMOGRAPHIC_DATA] Yoga Pants by BodySmart" at bounding box center [780, 434] width 211 height 37
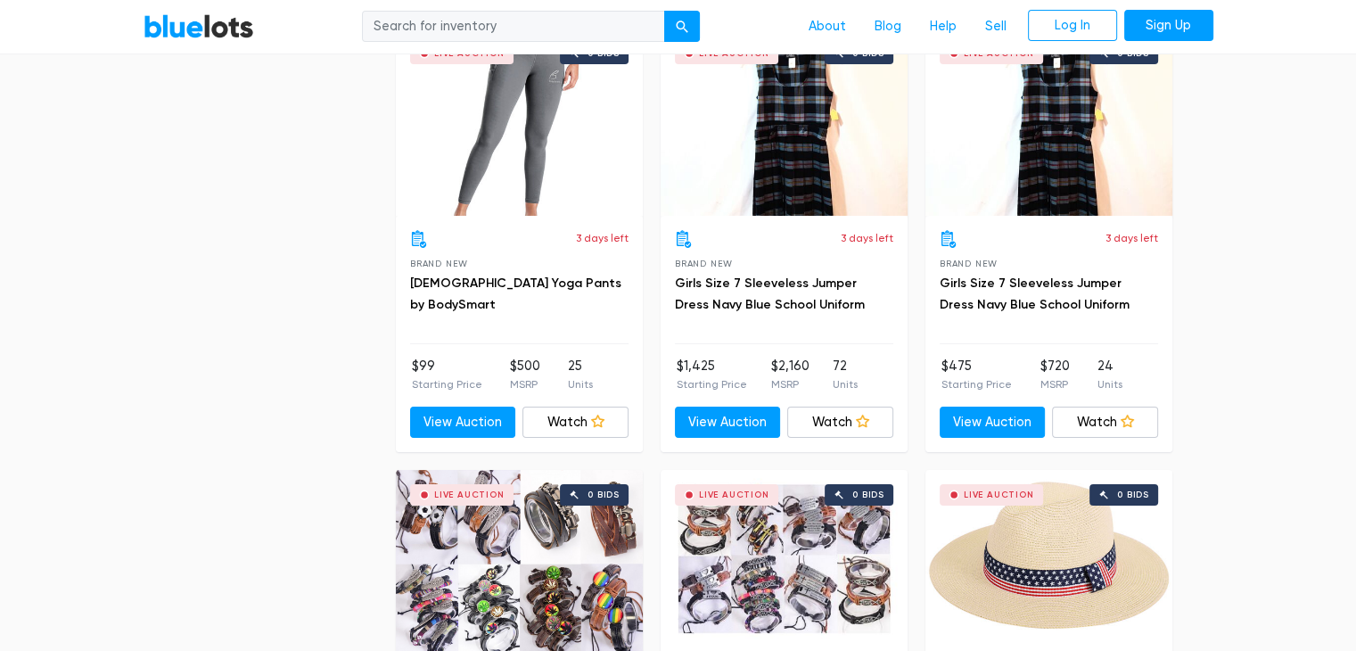
scroll to position [6610, 0]
